Goal: Use online tool/utility: Utilize a website feature to perform a specific function

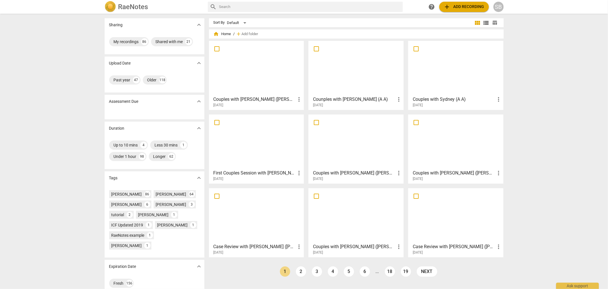
click at [466, 10] on span "add Add recording" at bounding box center [464, 6] width 40 height 7
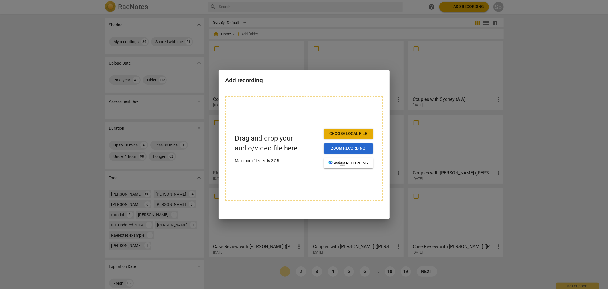
click at [360, 149] on span "Zoom recording" at bounding box center [349, 148] width 40 height 6
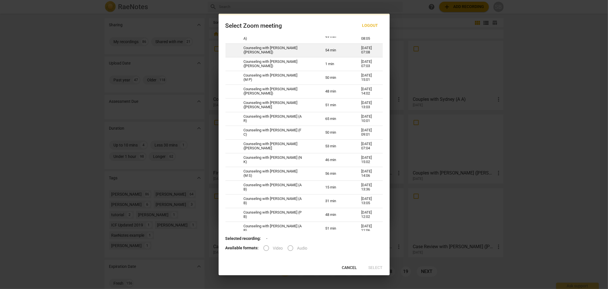
scroll to position [570, 0]
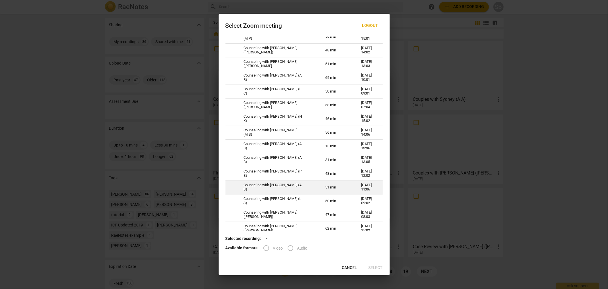
click at [273, 187] on td "Counseling with [PERSON_NAME] (A B)" at bounding box center [278, 187] width 82 height 14
radio input "true"
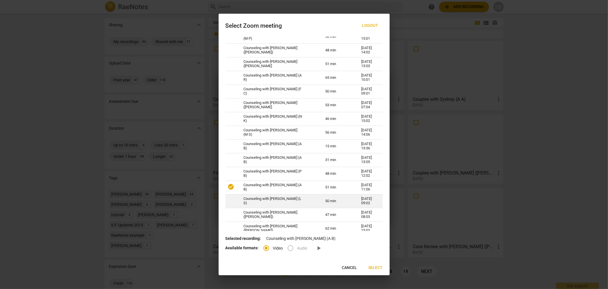
scroll to position [602, 0]
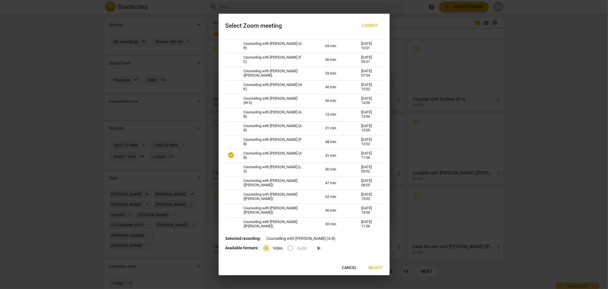
click at [378, 267] on span "Select" at bounding box center [376, 268] width 14 height 6
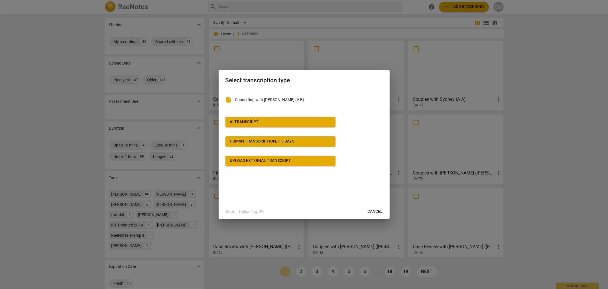
click at [258, 121] on div "AI Transcript" at bounding box center [244, 122] width 29 height 6
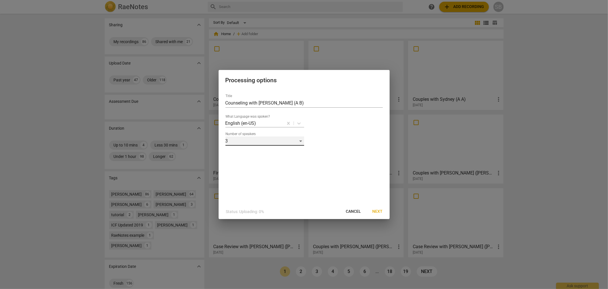
click at [270, 141] on div "3" at bounding box center [265, 140] width 79 height 9
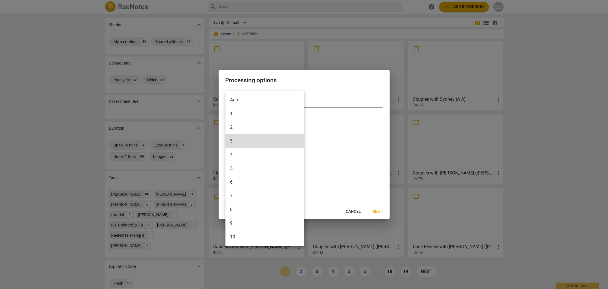
click at [239, 127] on li "2" at bounding box center [265, 127] width 79 height 14
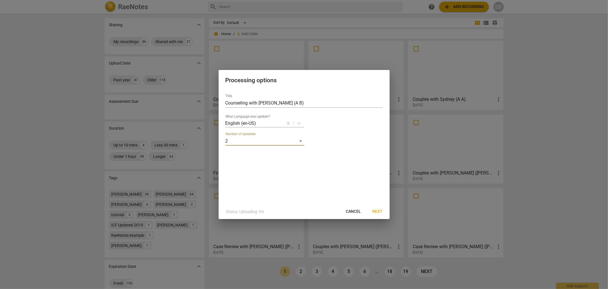
click at [375, 211] on span "Next" at bounding box center [378, 211] width 10 height 6
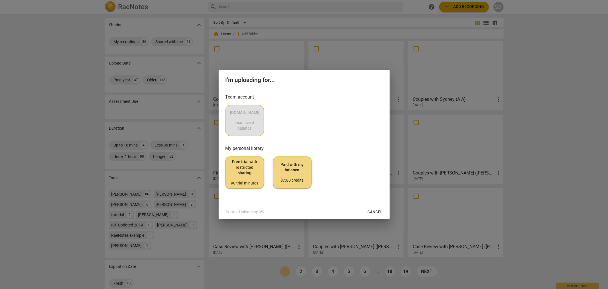
click at [248, 118] on div "MyCounselor.Online Insufficient balance" at bounding box center [304, 120] width 157 height 31
click at [247, 110] on div "MyCounselor.Online Insufficient balance" at bounding box center [304, 120] width 157 height 31
drag, startPoint x: 382, startPoint y: 212, endPoint x: 349, endPoint y: 185, distance: 42.0
click at [349, 185] on div "I'm uploading for... Team account MyCounselor.Online Insufficient balance My pe…" at bounding box center [304, 145] width 171 height 150
click at [235, 119] on div "MyCounselor.Online Insufficient balance" at bounding box center [304, 120] width 157 height 31
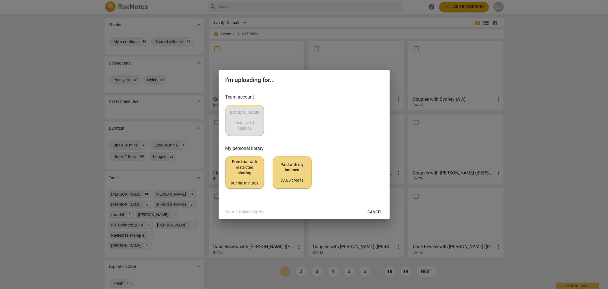
click at [279, 115] on div "MyCounselor.Online Insufficient balance" at bounding box center [304, 120] width 157 height 31
click at [371, 208] on button "Cancel" at bounding box center [375, 211] width 24 height 10
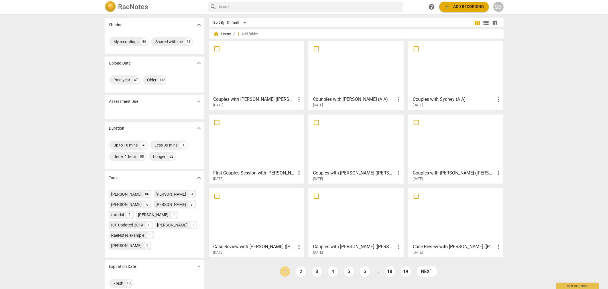
click at [458, 4] on span "add Add recording" at bounding box center [464, 6] width 40 height 7
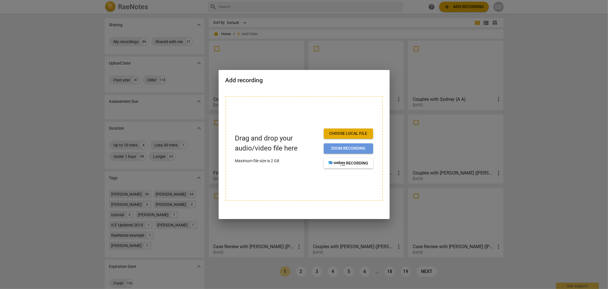
click at [331, 149] on span "Zoom recording" at bounding box center [349, 148] width 40 height 6
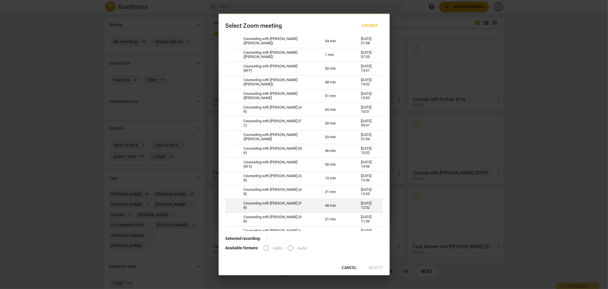
scroll to position [570, 0]
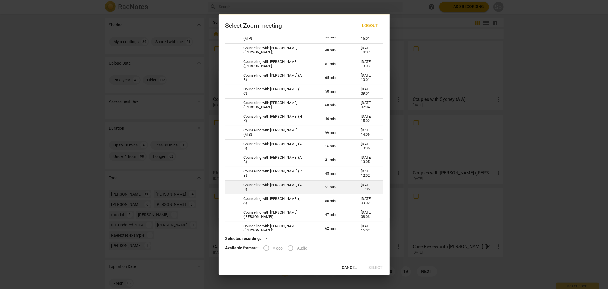
click at [280, 187] on td "Counseling with Sydney Blanchard (A B)" at bounding box center [277, 187] width 81 height 14
radio input "true"
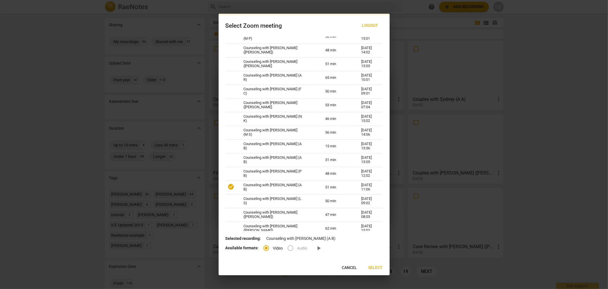
click at [375, 267] on span "Select" at bounding box center [376, 268] width 14 height 6
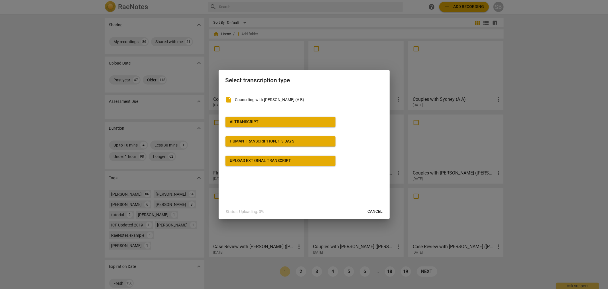
click at [262, 123] on span "AI Transcript" at bounding box center [280, 122] width 101 height 6
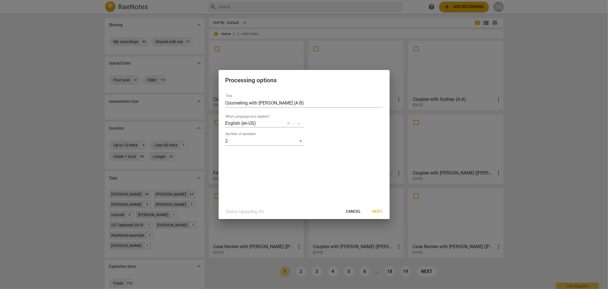
click at [381, 210] on span "Next" at bounding box center [378, 211] width 10 height 6
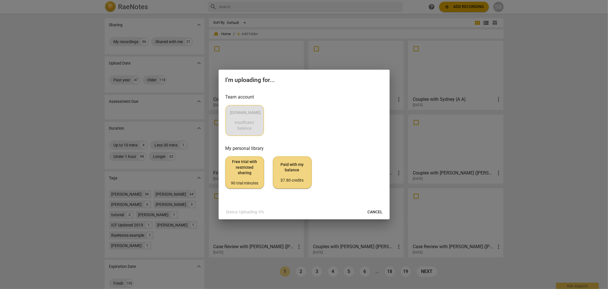
click at [252, 129] on div "MyCounselor.Online Insufficient balance" at bounding box center [304, 120] width 157 height 31
click at [375, 208] on button "Cancel" at bounding box center [375, 211] width 24 height 10
